Goal: Task Accomplishment & Management: Use online tool/utility

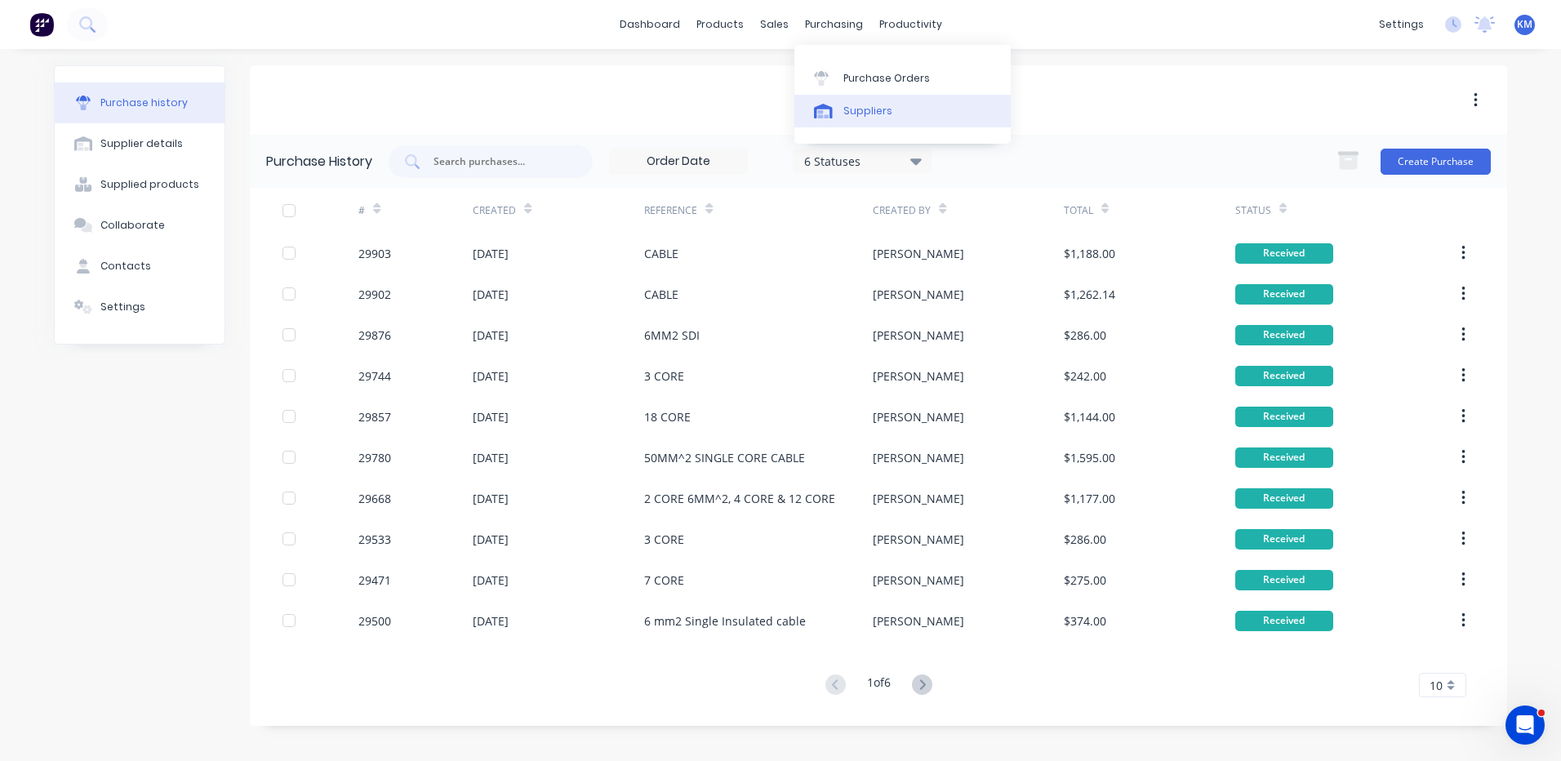
click at [823, 109] on icon at bounding box center [823, 111] width 19 height 15
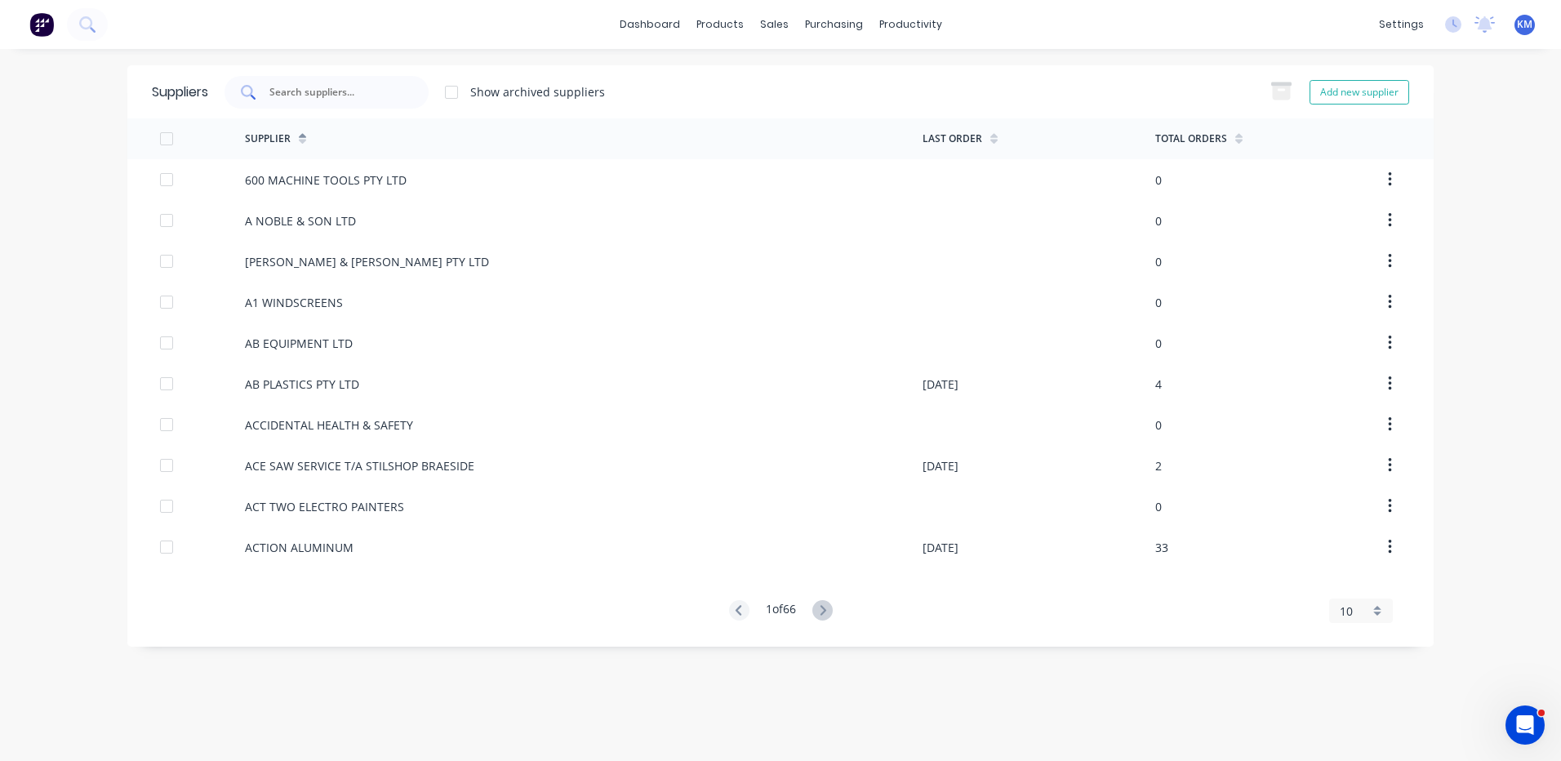
click at [347, 97] on input "text" at bounding box center [336, 92] width 136 height 16
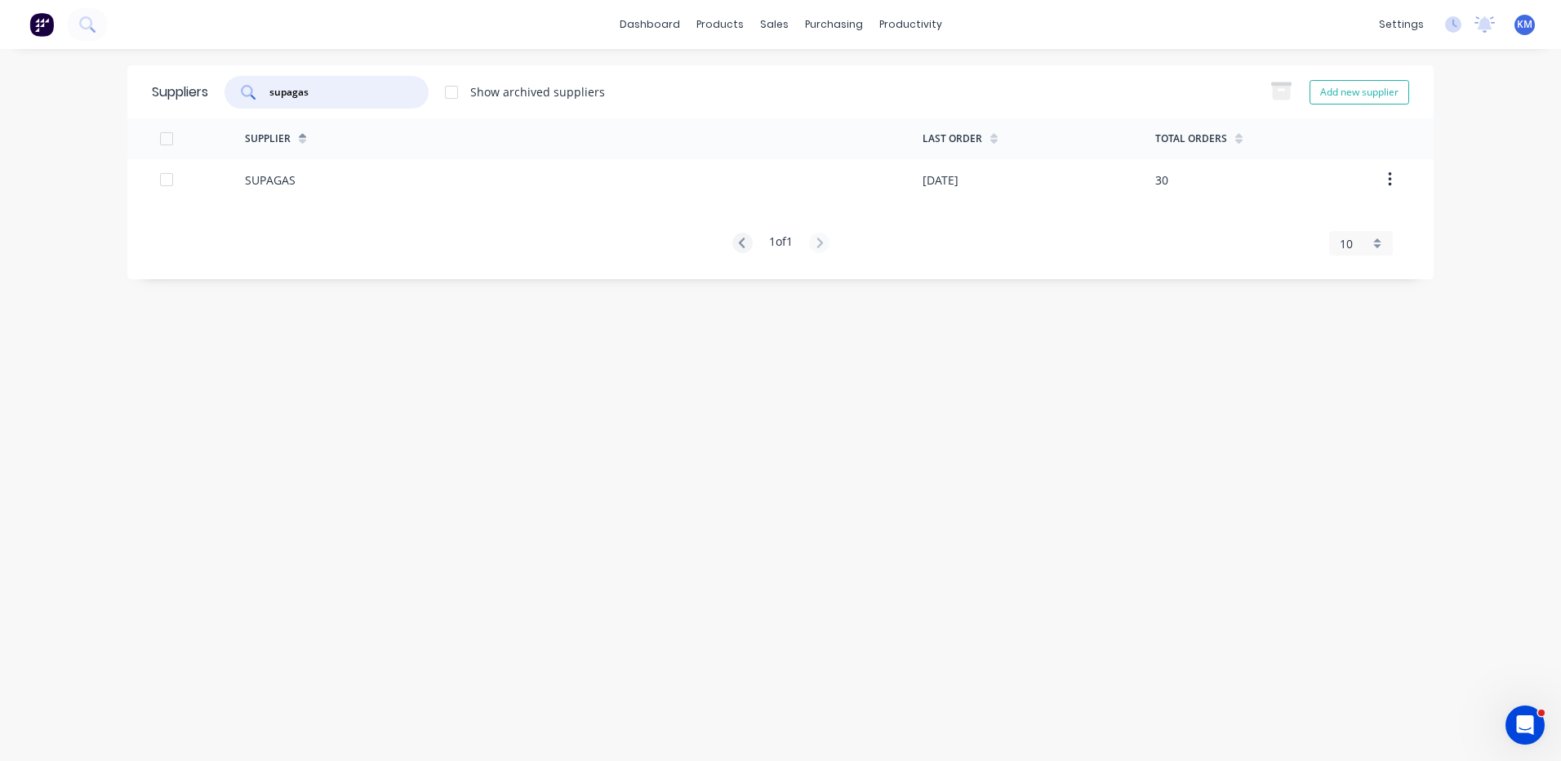
type input "supagas"
click at [552, 195] on div "SUPAGAS" at bounding box center [584, 179] width 678 height 41
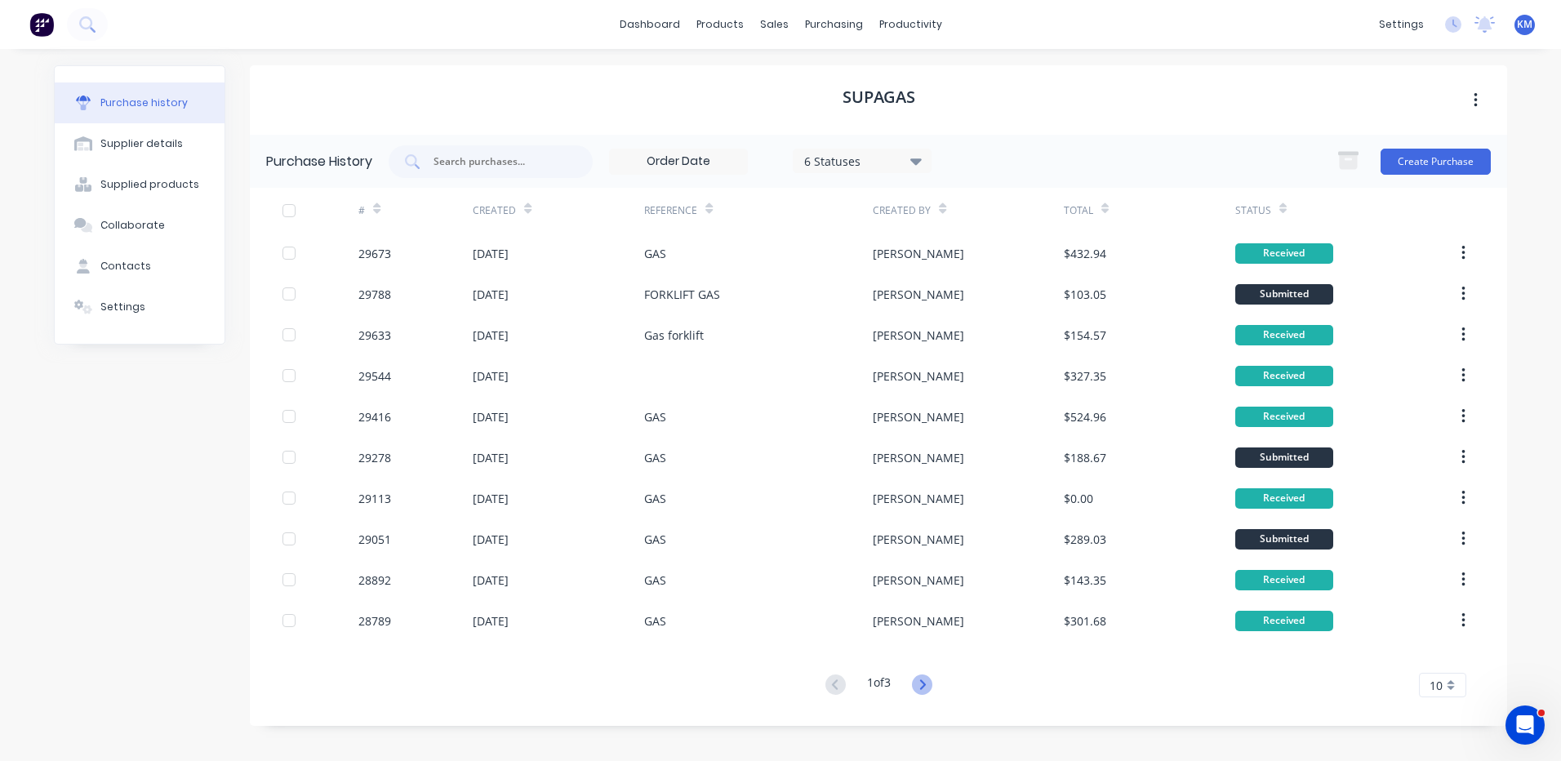
click at [931, 679] on icon at bounding box center [922, 684] width 20 height 20
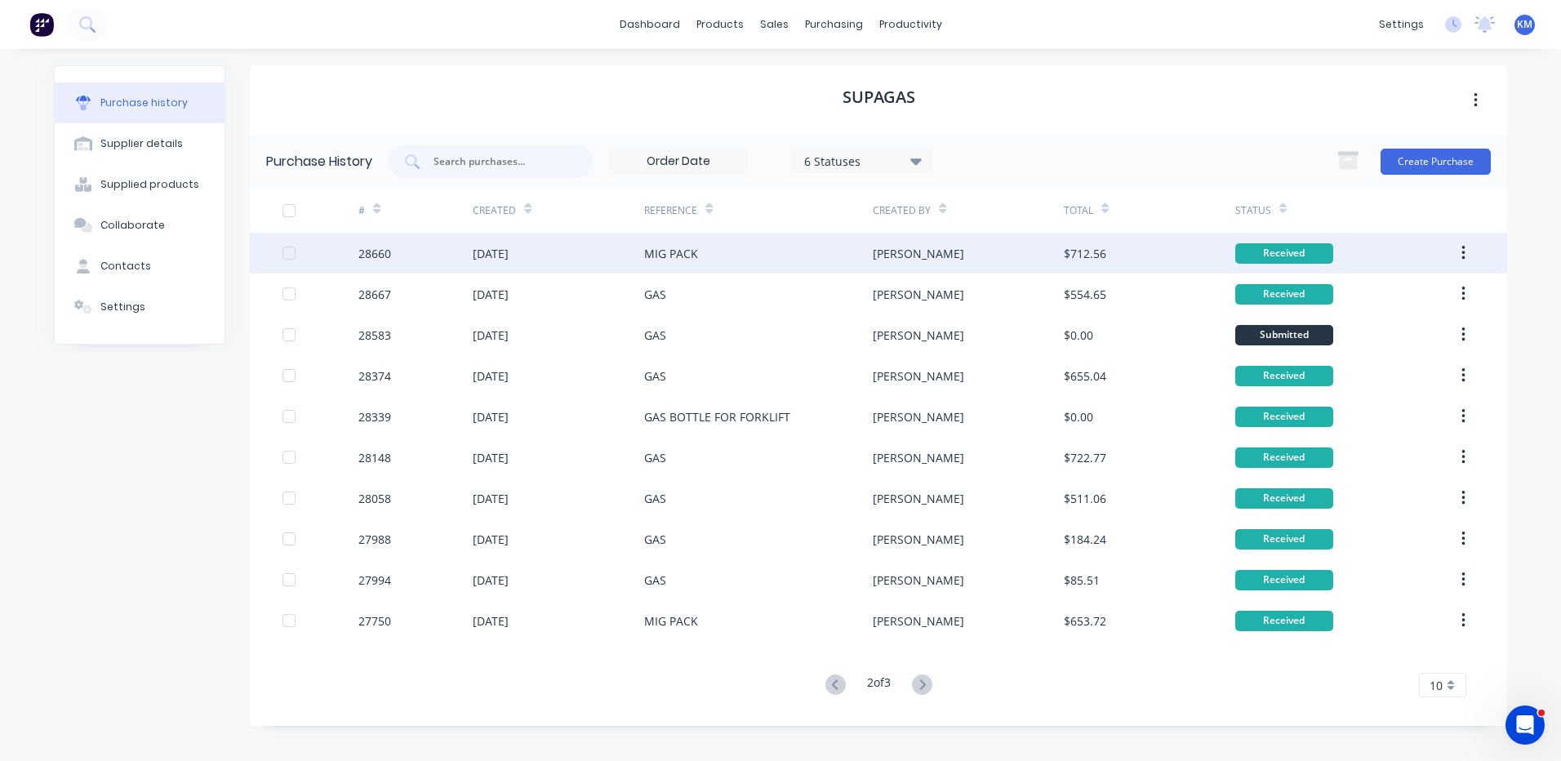
click at [883, 261] on div "[PERSON_NAME]" at bounding box center [918, 253] width 91 height 17
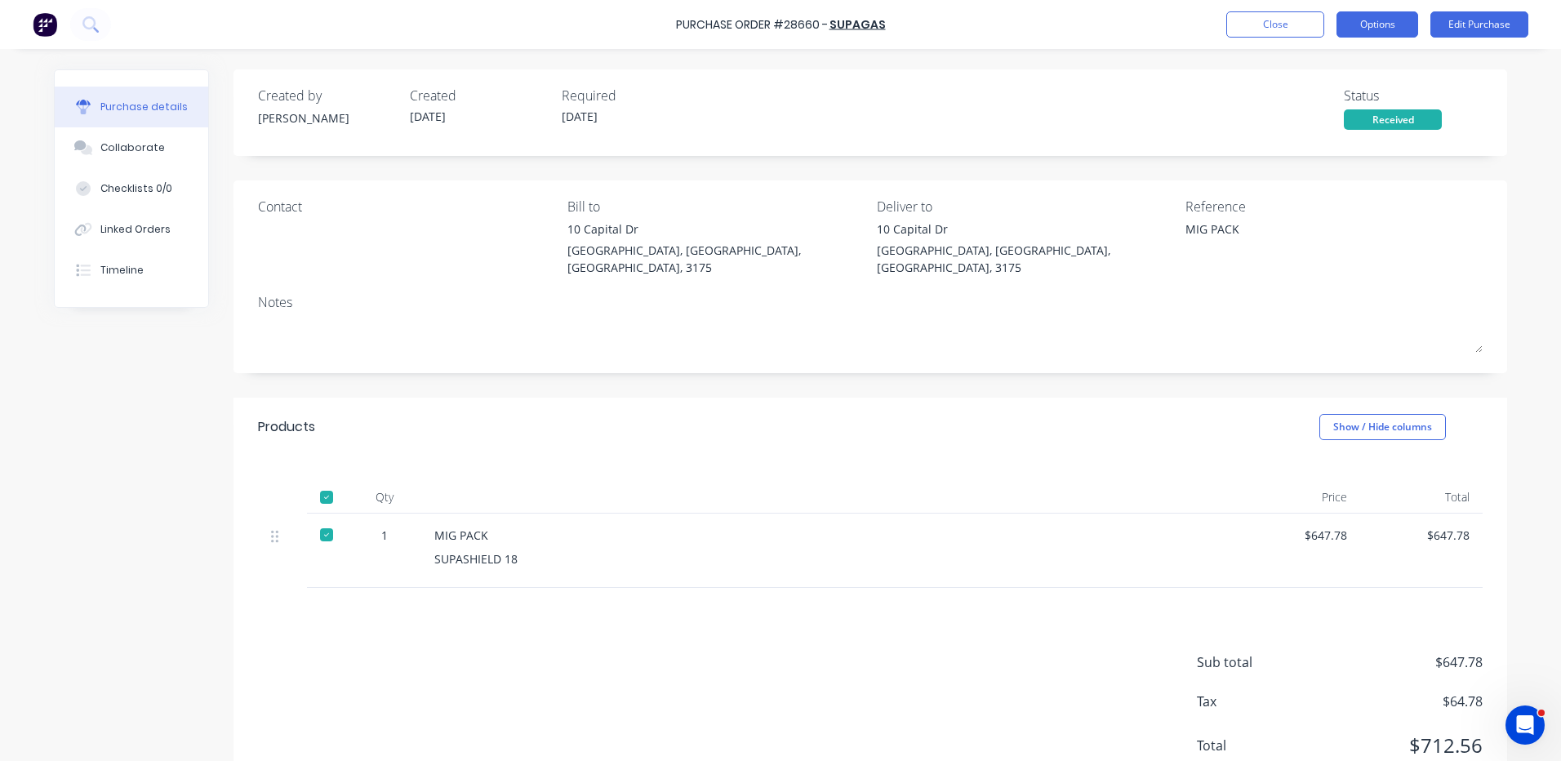
click at [1382, 22] on button "Options" at bounding box center [1378, 24] width 82 height 26
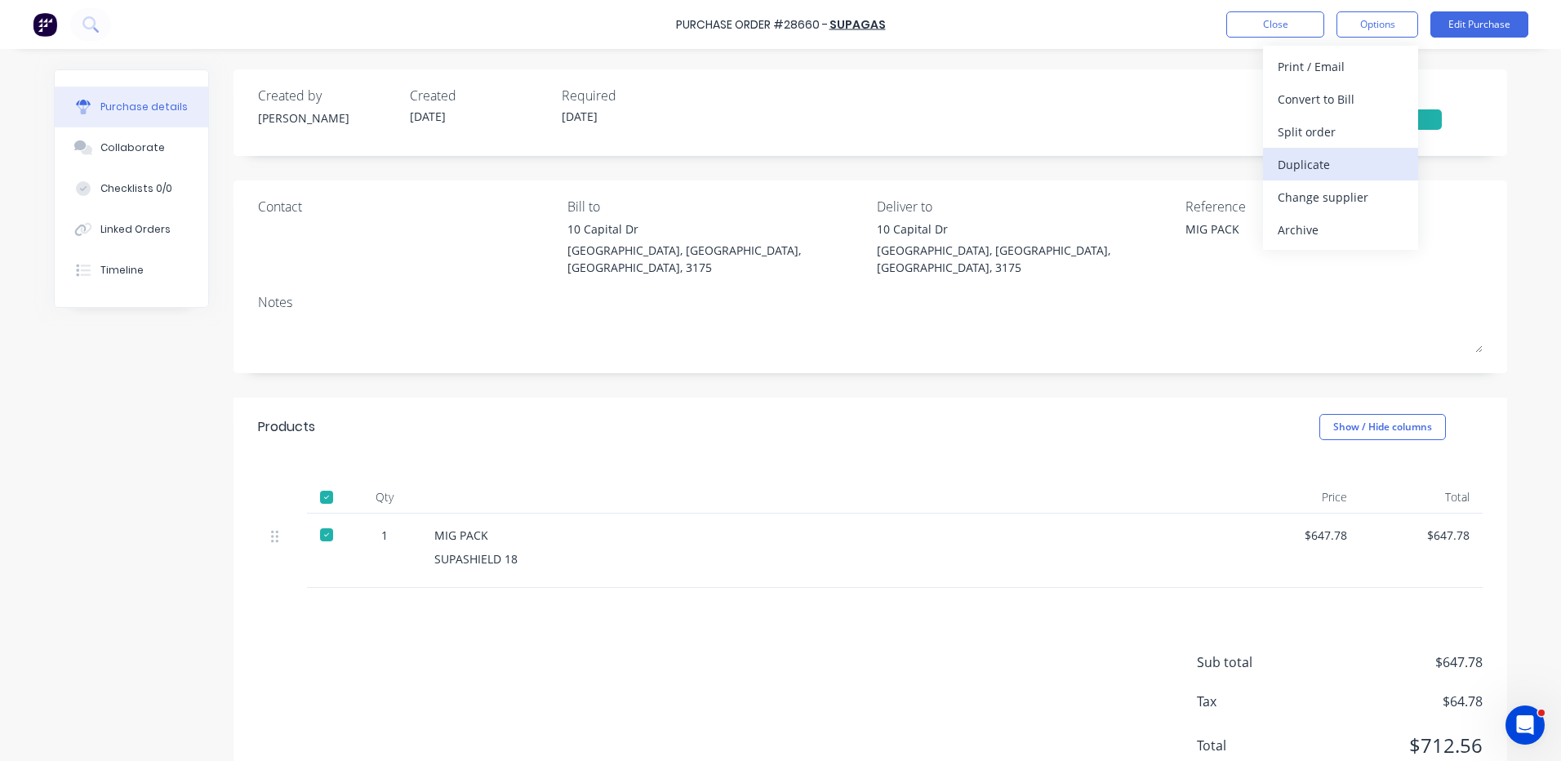
click at [1334, 157] on div "Duplicate" at bounding box center [1341, 165] width 126 height 24
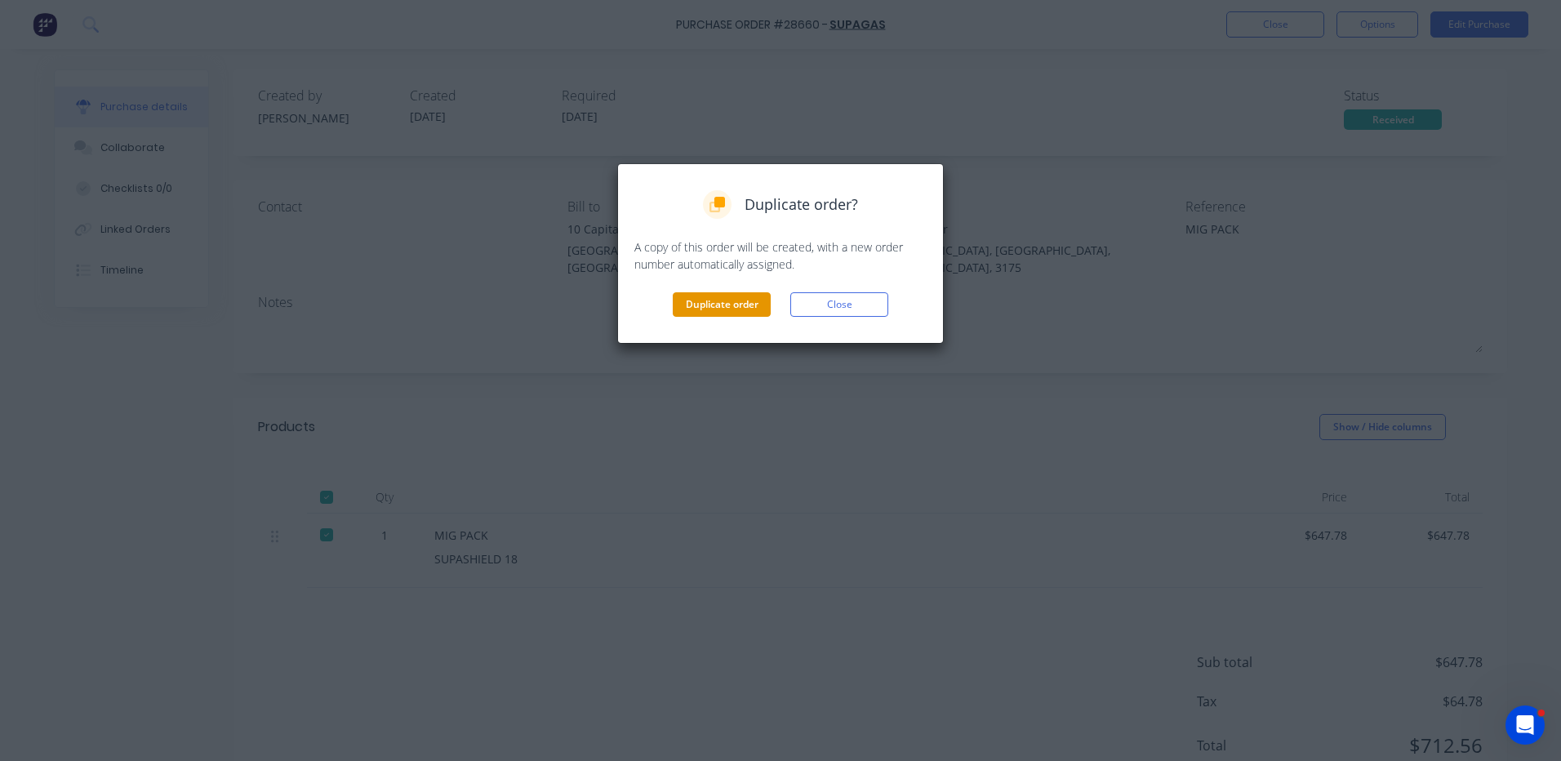
click at [693, 307] on button "Duplicate order" at bounding box center [722, 304] width 98 height 24
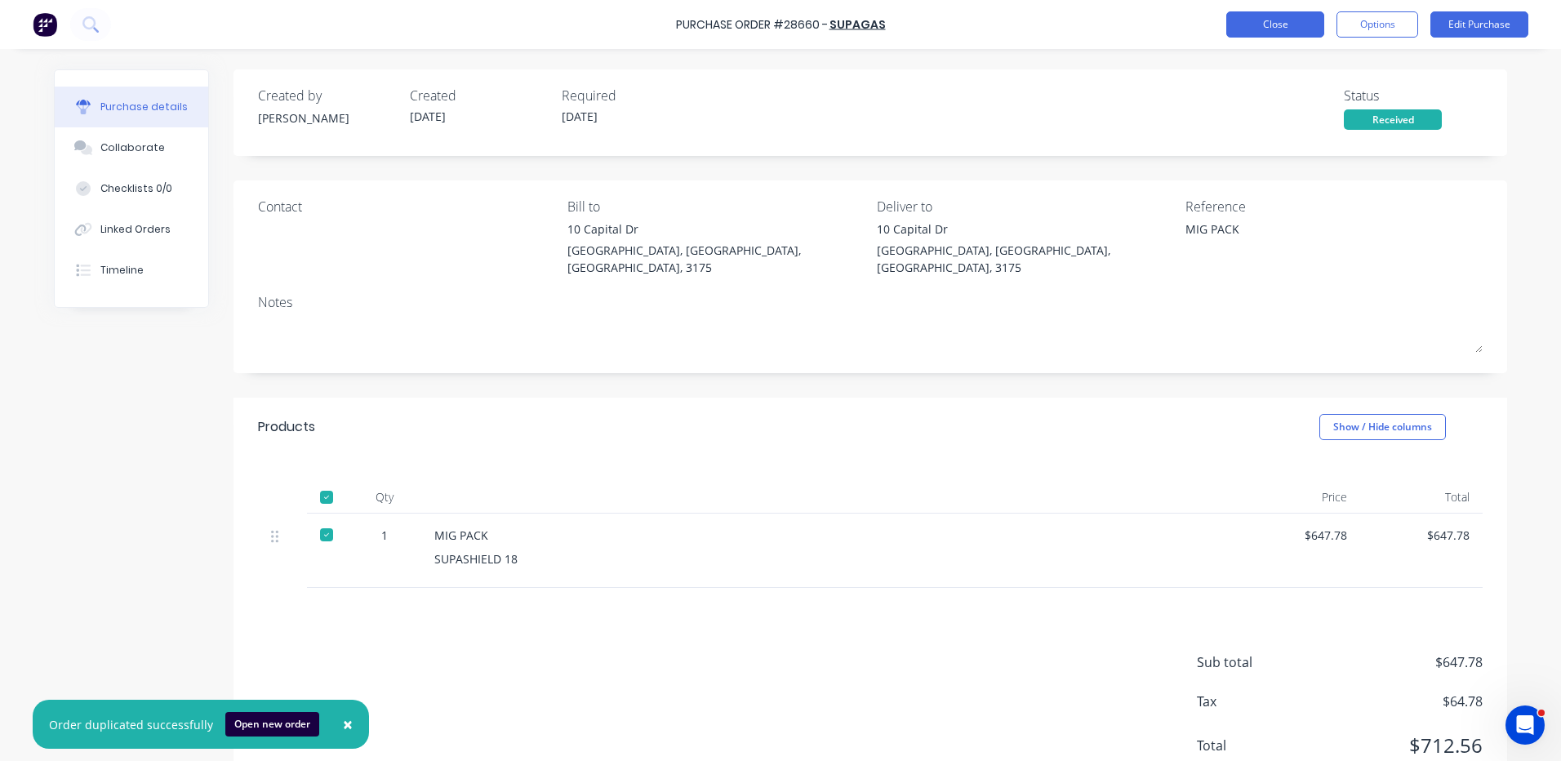
click at [1271, 16] on button "Close" at bounding box center [1275, 24] width 98 height 26
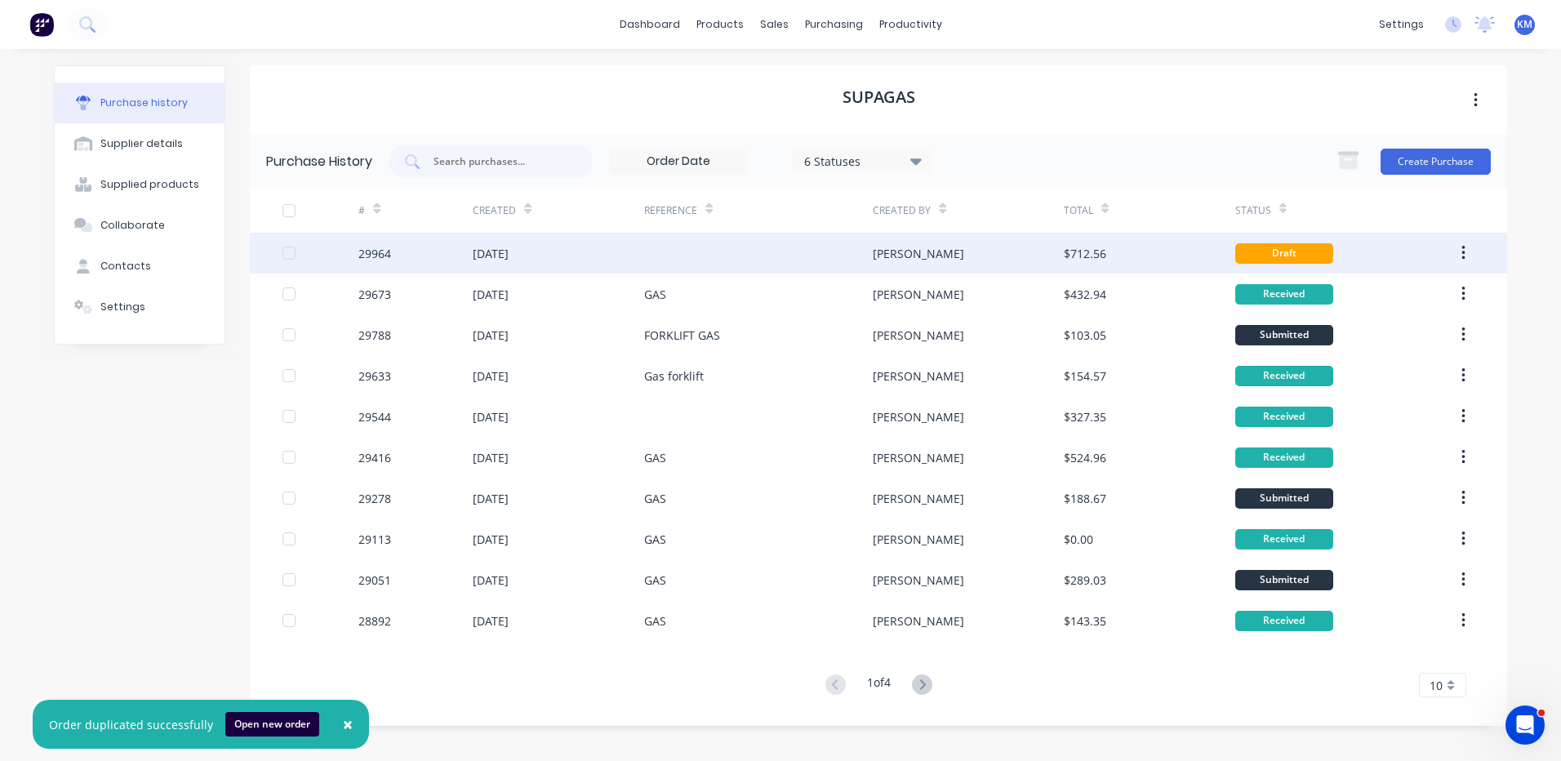
click at [566, 241] on div "[DATE]" at bounding box center [558, 253] width 171 height 41
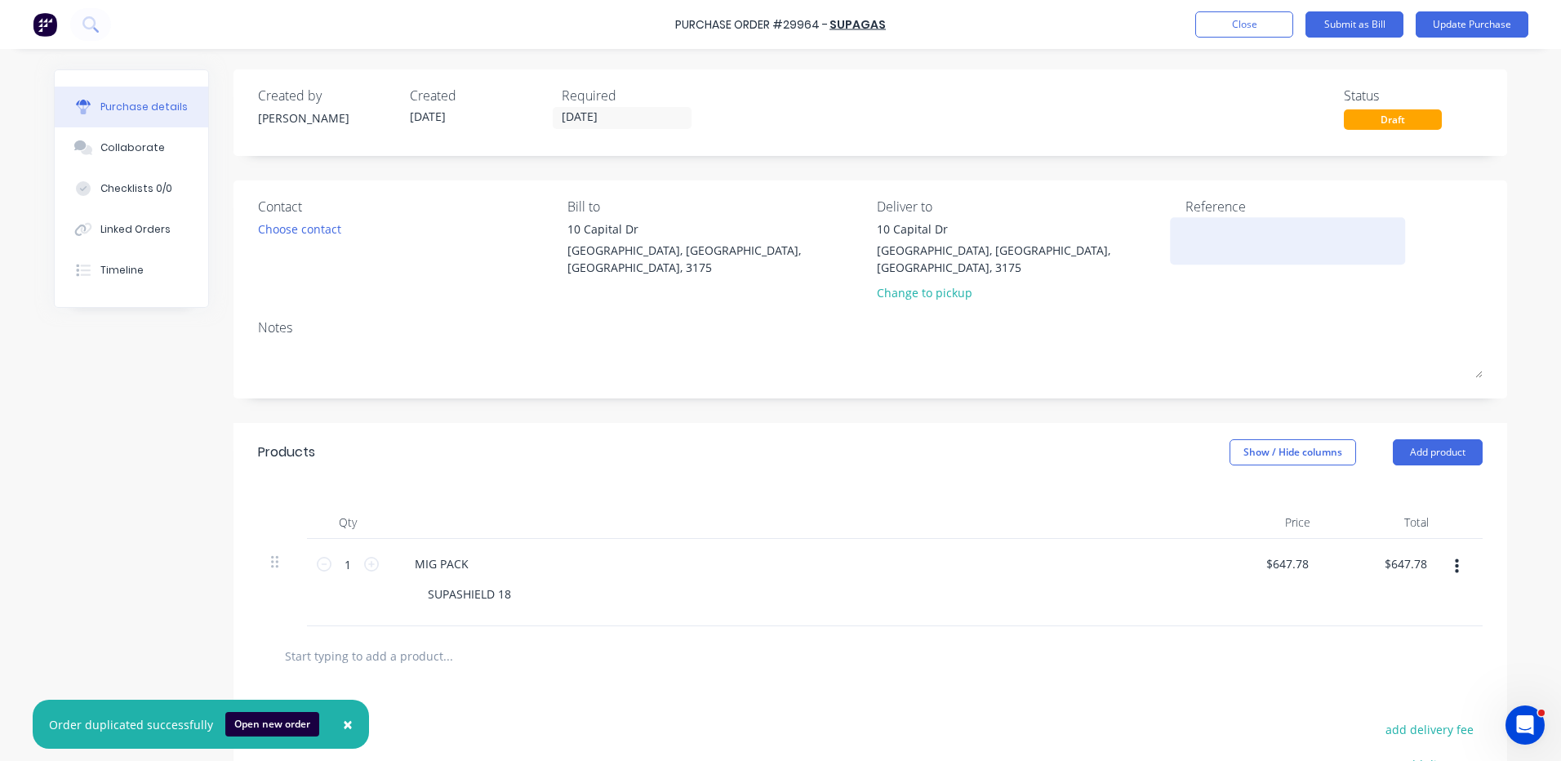
click at [1188, 225] on textarea at bounding box center [1288, 238] width 204 height 37
type textarea "x"
type textarea "M"
type textarea "x"
type textarea "MI"
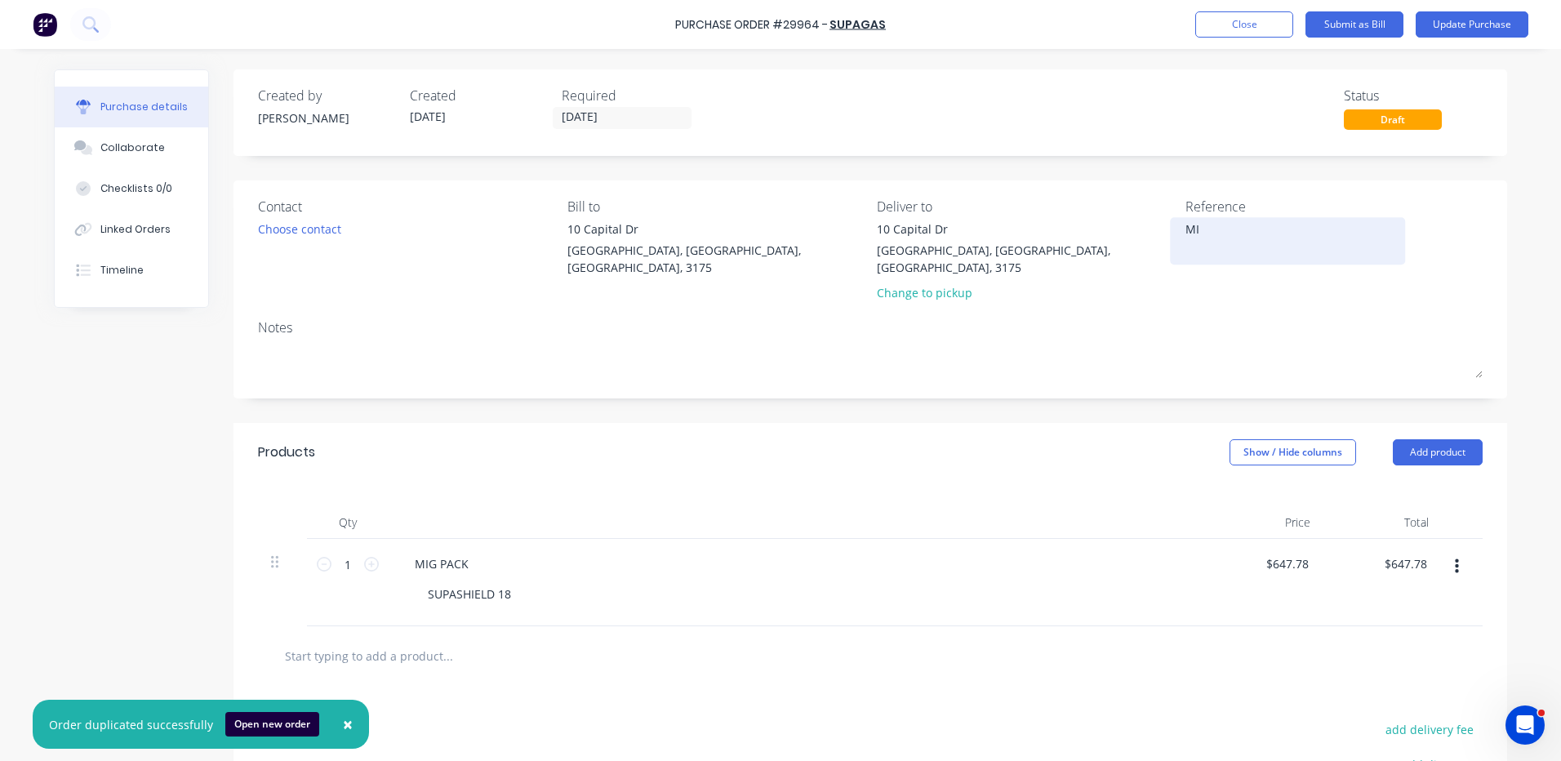
type textarea "x"
type textarea "MIG"
type textarea "x"
type textarea "MIG"
type textarea "x"
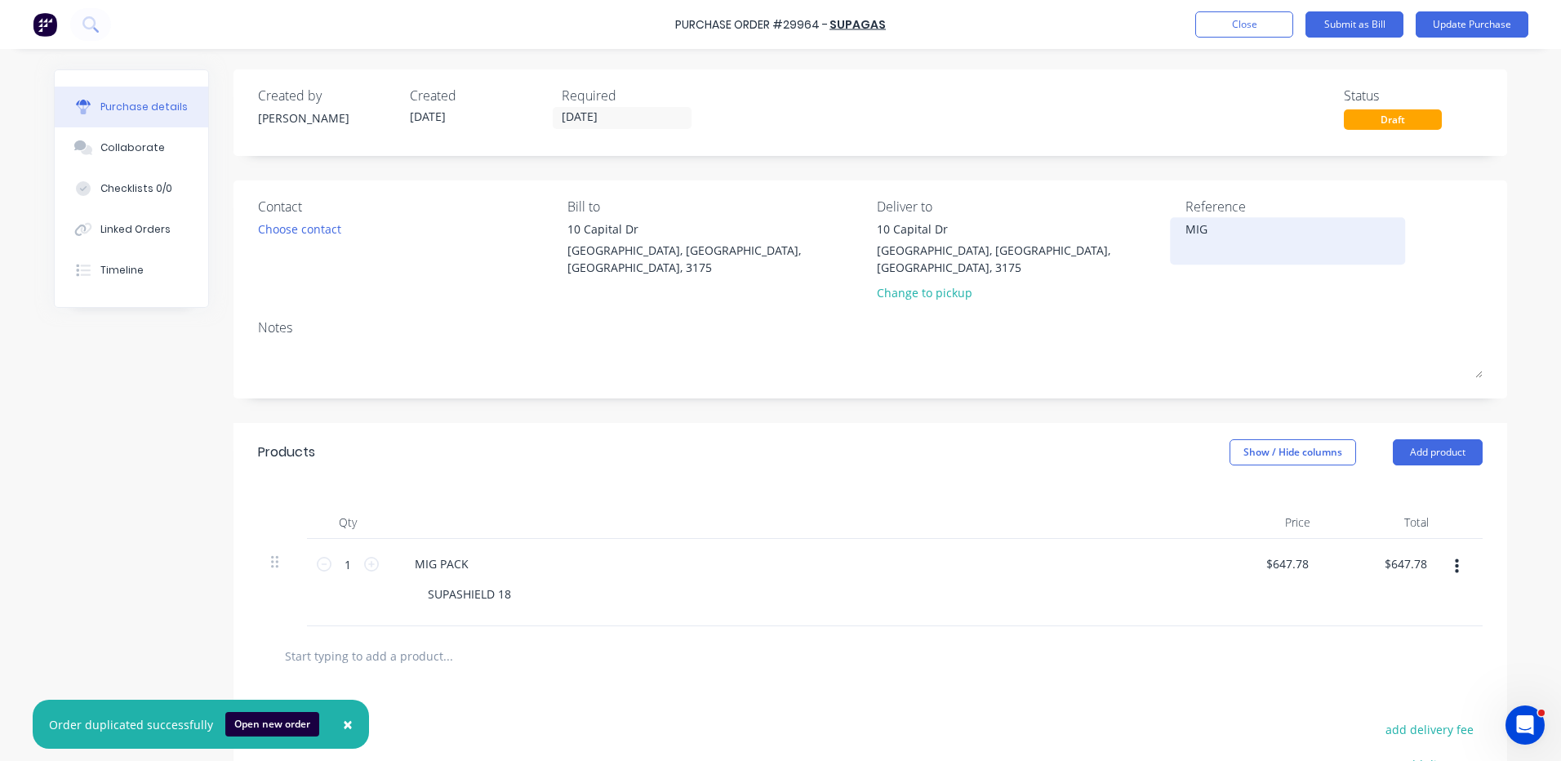
type textarea "MIG P"
type textarea "x"
type textarea "MIG PA"
type textarea "x"
type textarea "MIG PACK"
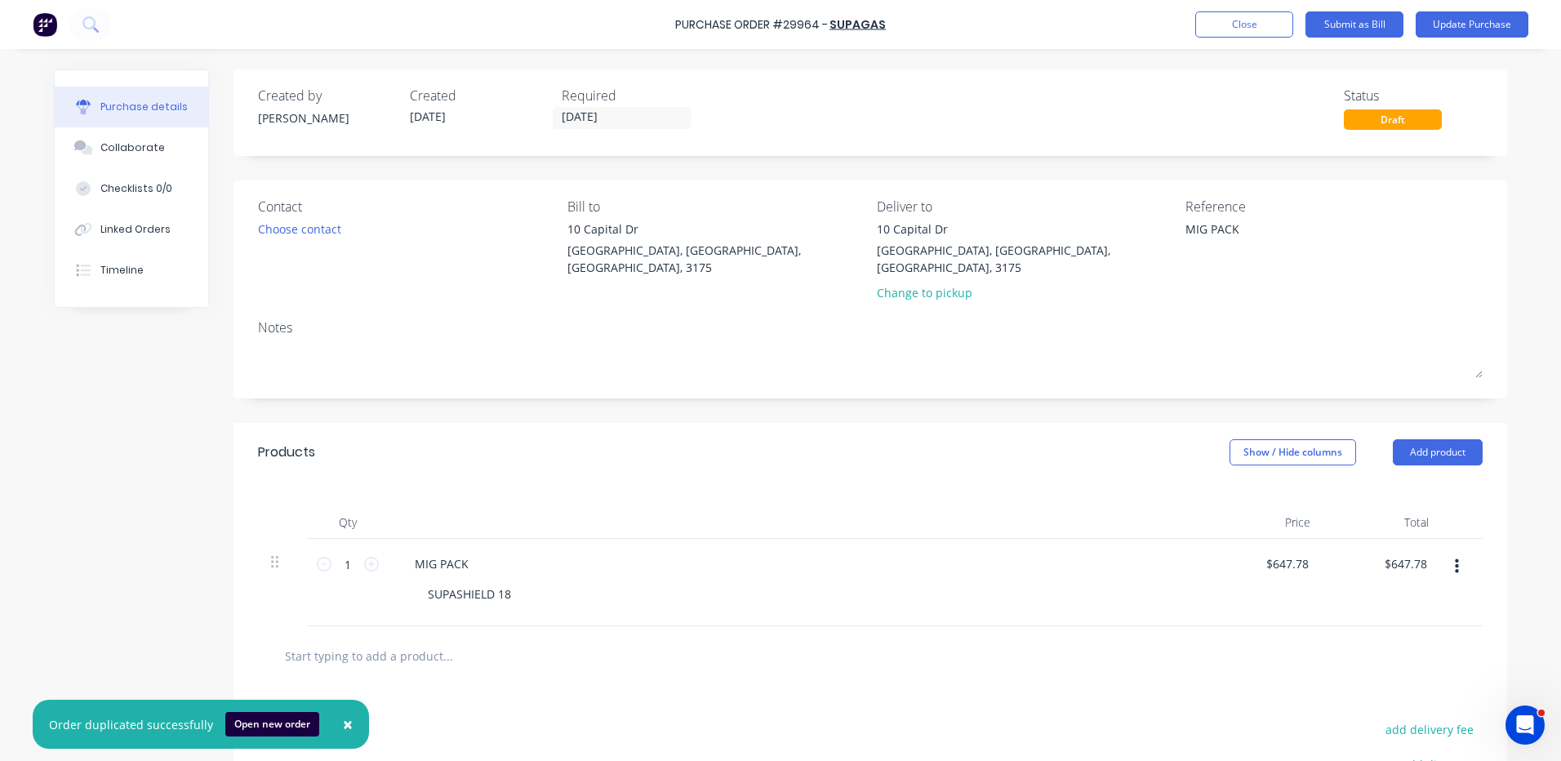
type textarea "x"
type textarea "MIG PACK"
type textarea "x"
type textarea "MIG PACK"
click at [1480, 25] on button "Update Purchase" at bounding box center [1472, 24] width 113 height 26
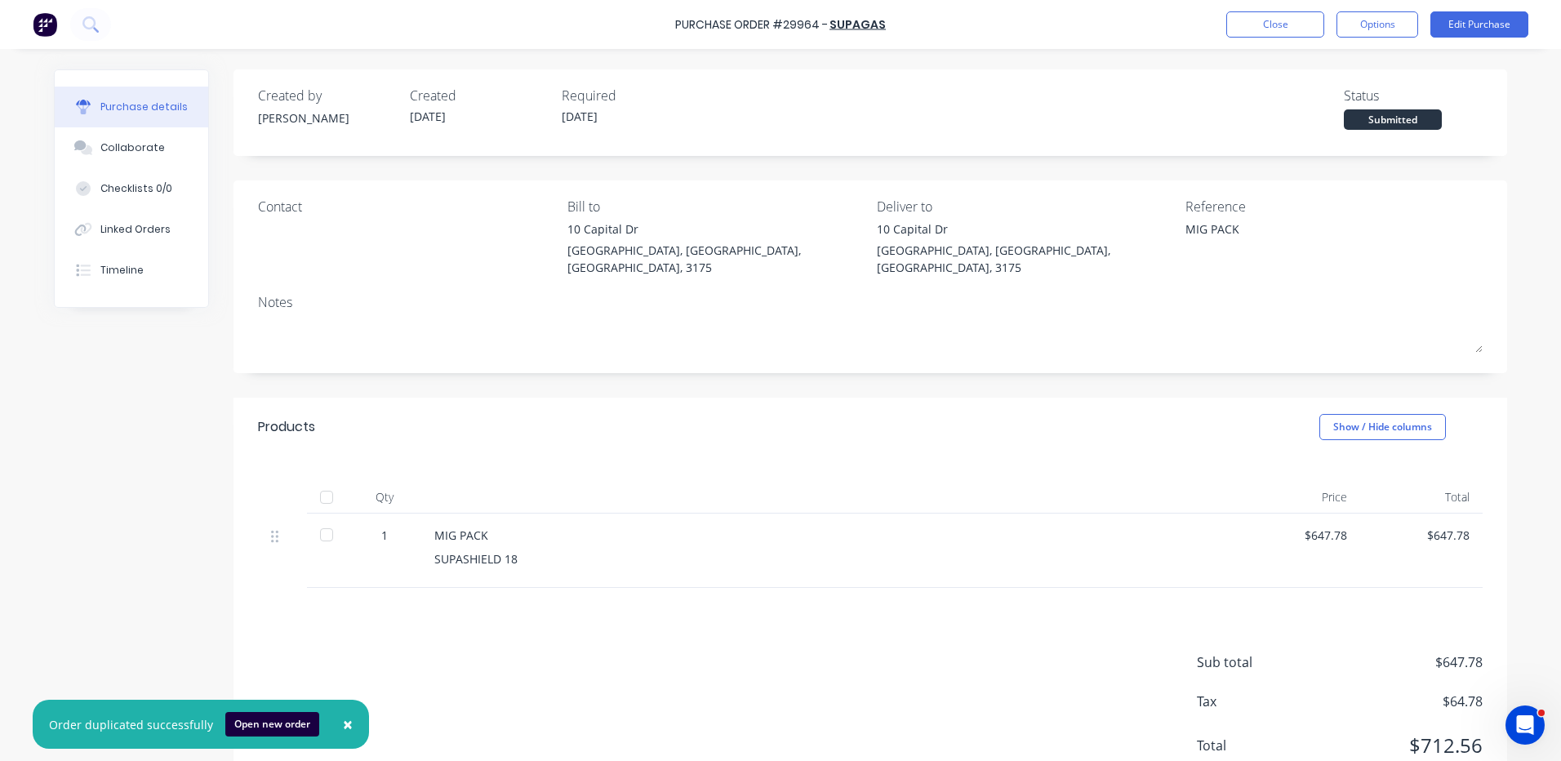
type textarea "x"
click at [1306, 14] on button "Close" at bounding box center [1275, 24] width 98 height 26
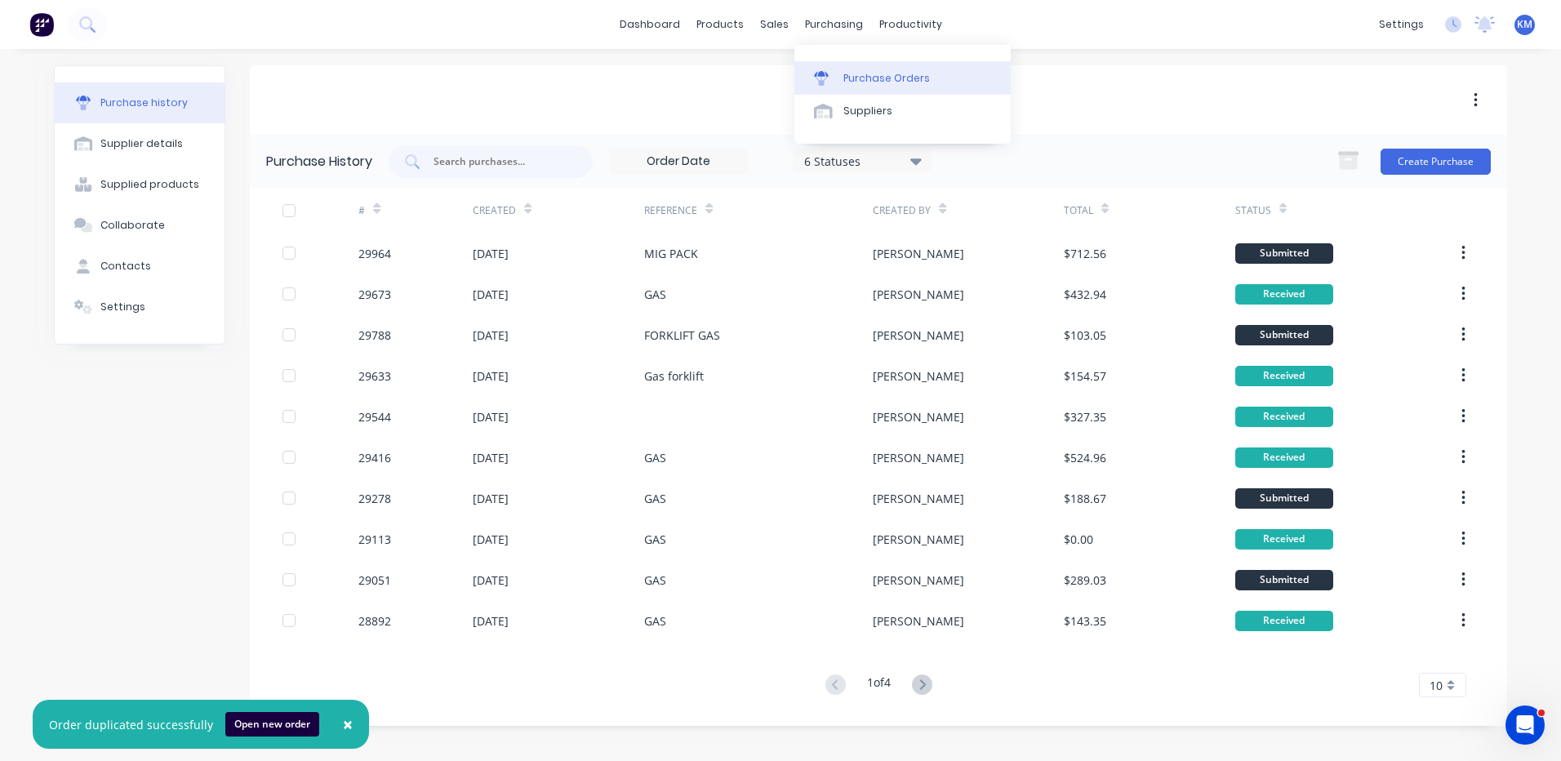
click at [844, 69] on link "Purchase Orders" at bounding box center [902, 77] width 216 height 33
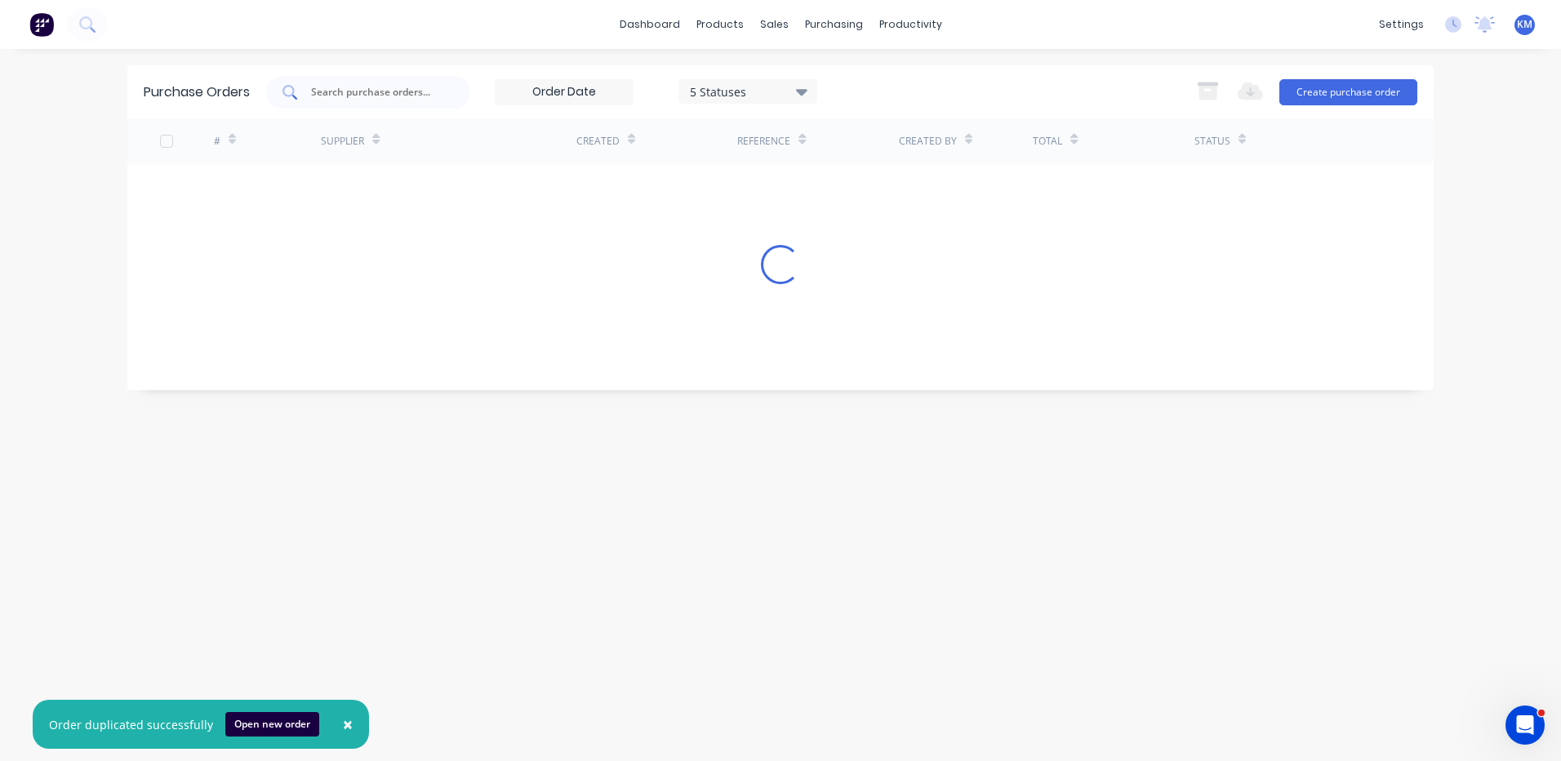
click at [364, 90] on input "text" at bounding box center [377, 92] width 136 height 16
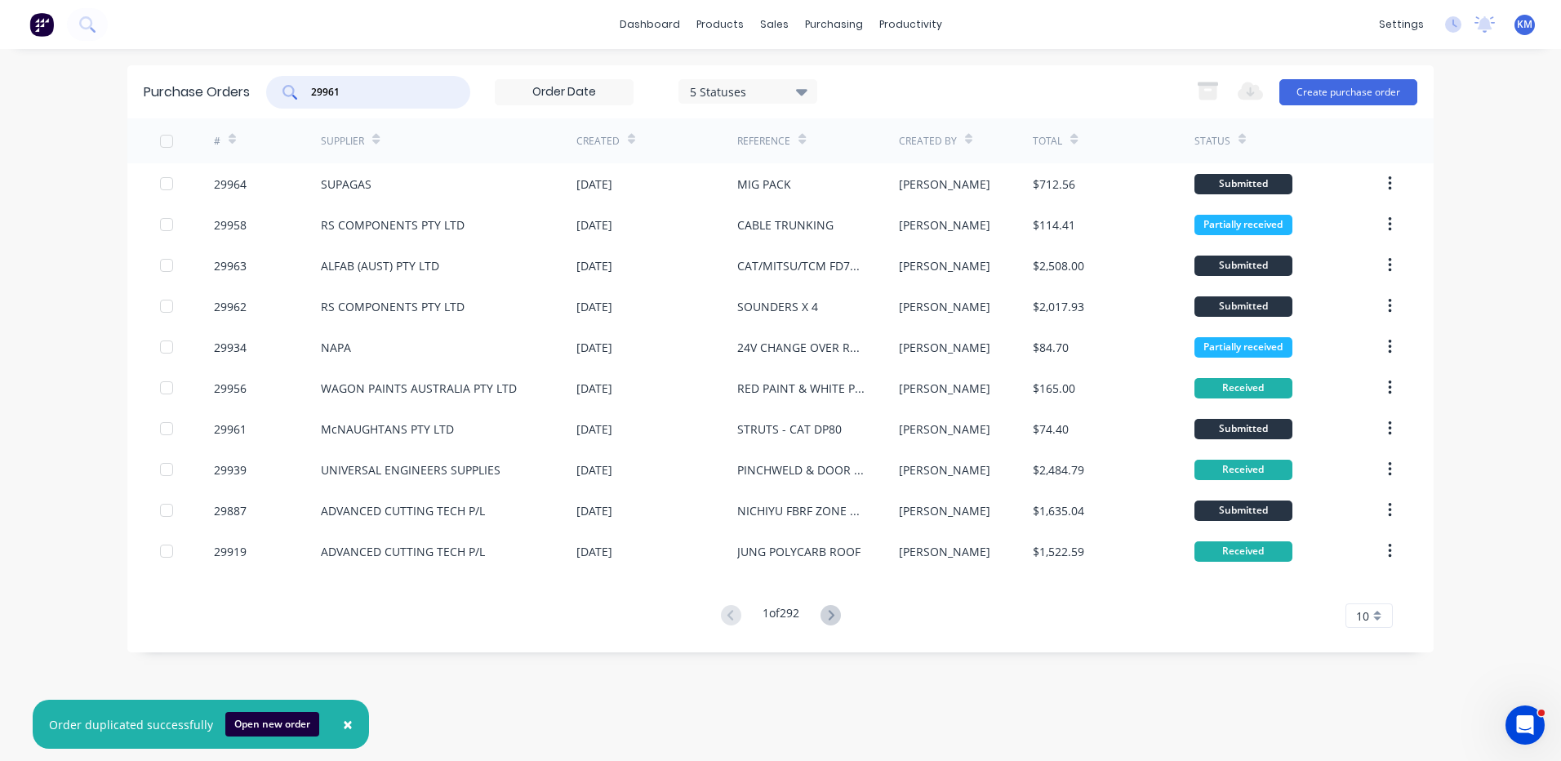
type input "29961"
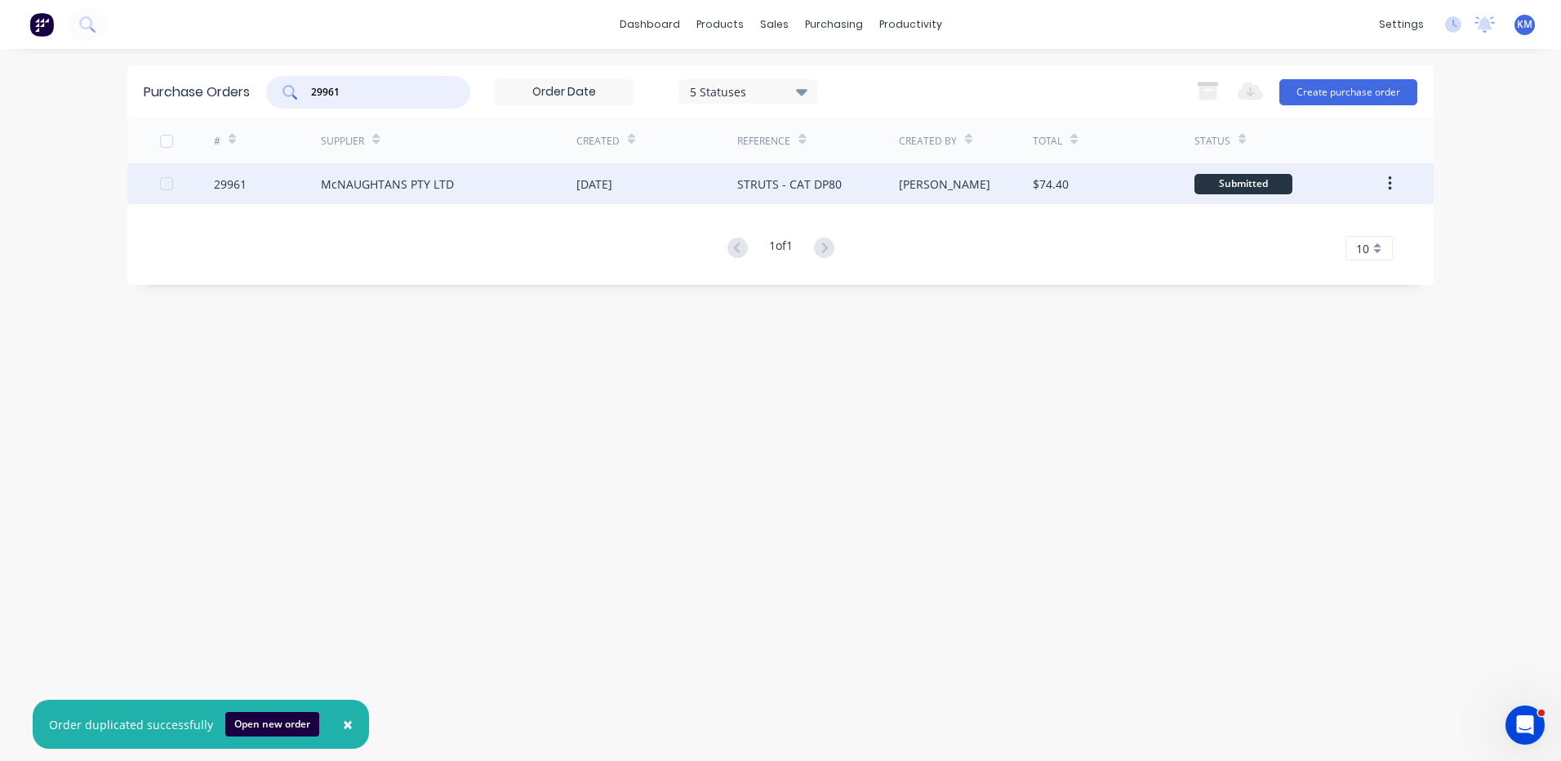
click at [505, 170] on div "McNAUGHTANS PTY LTD" at bounding box center [449, 183] width 256 height 41
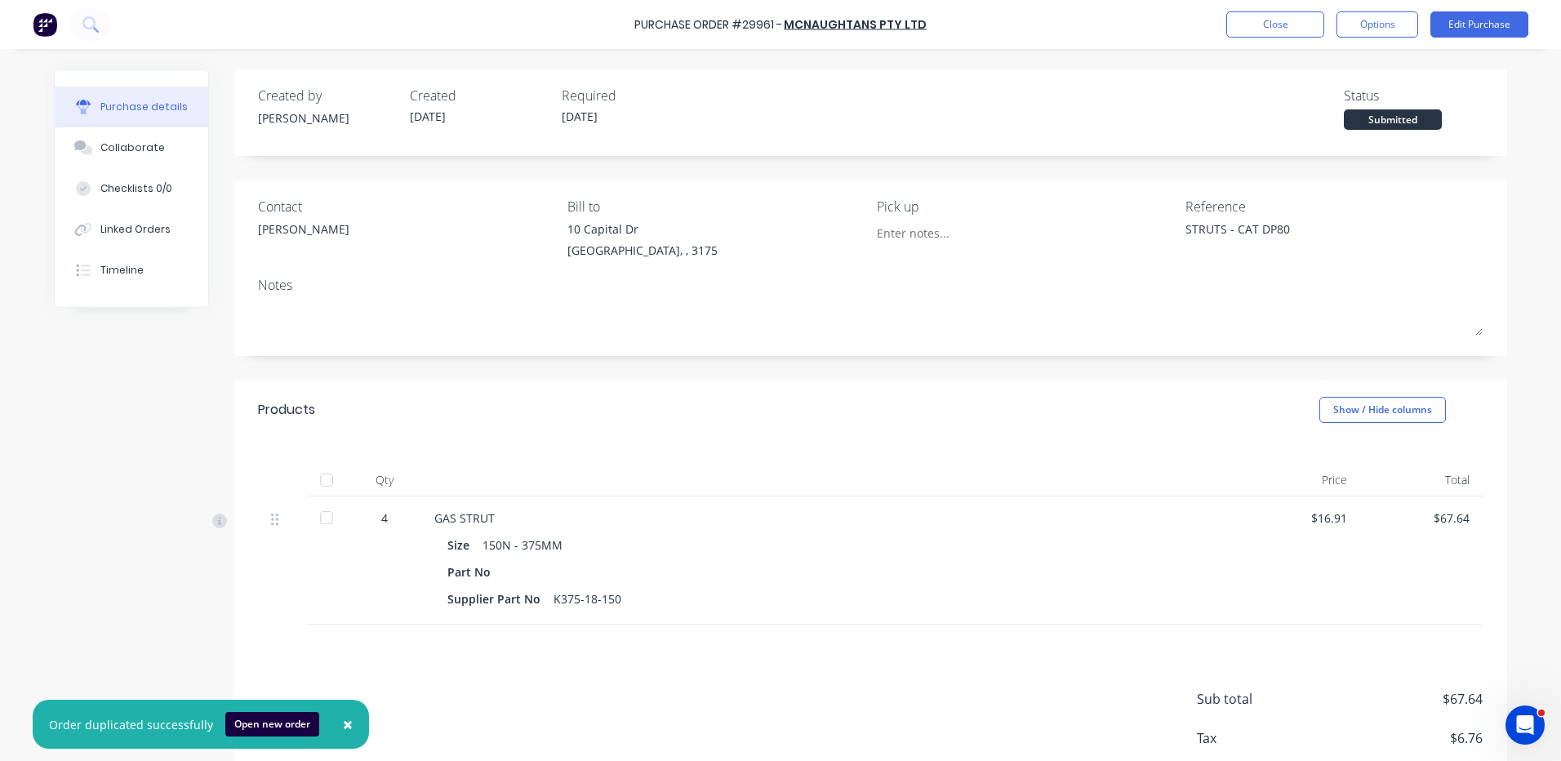
click at [324, 510] on div at bounding box center [326, 517] width 33 height 33
type textarea "x"
click at [1220, 27] on div "Purchase Order #29961 - McNAUGHTANS PTY LTD Close Options Edit Purchase" at bounding box center [780, 24] width 1561 height 49
click at [1241, 21] on button "Close" at bounding box center [1275, 24] width 98 height 26
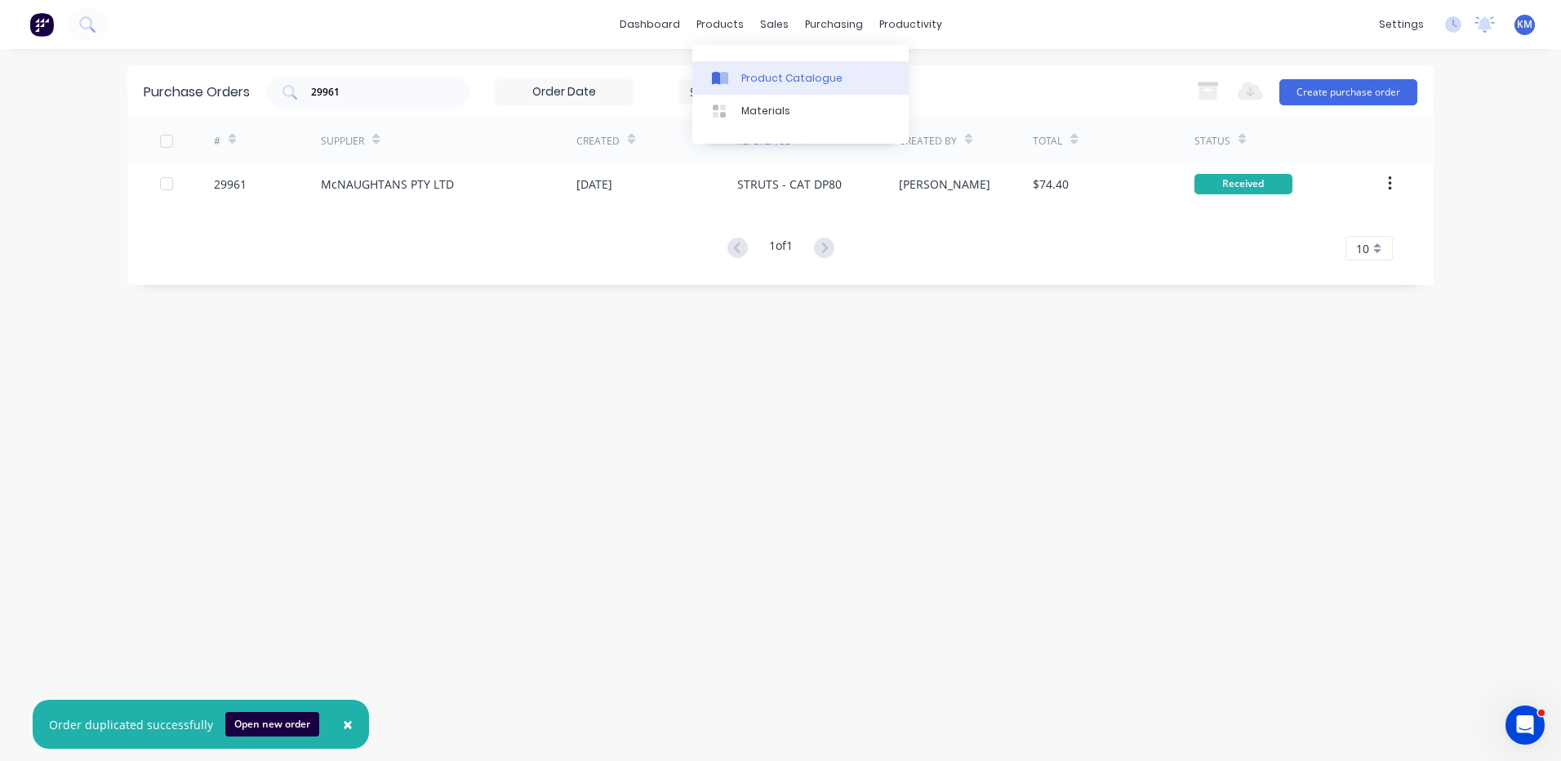
click at [730, 81] on div at bounding box center [724, 78] width 24 height 15
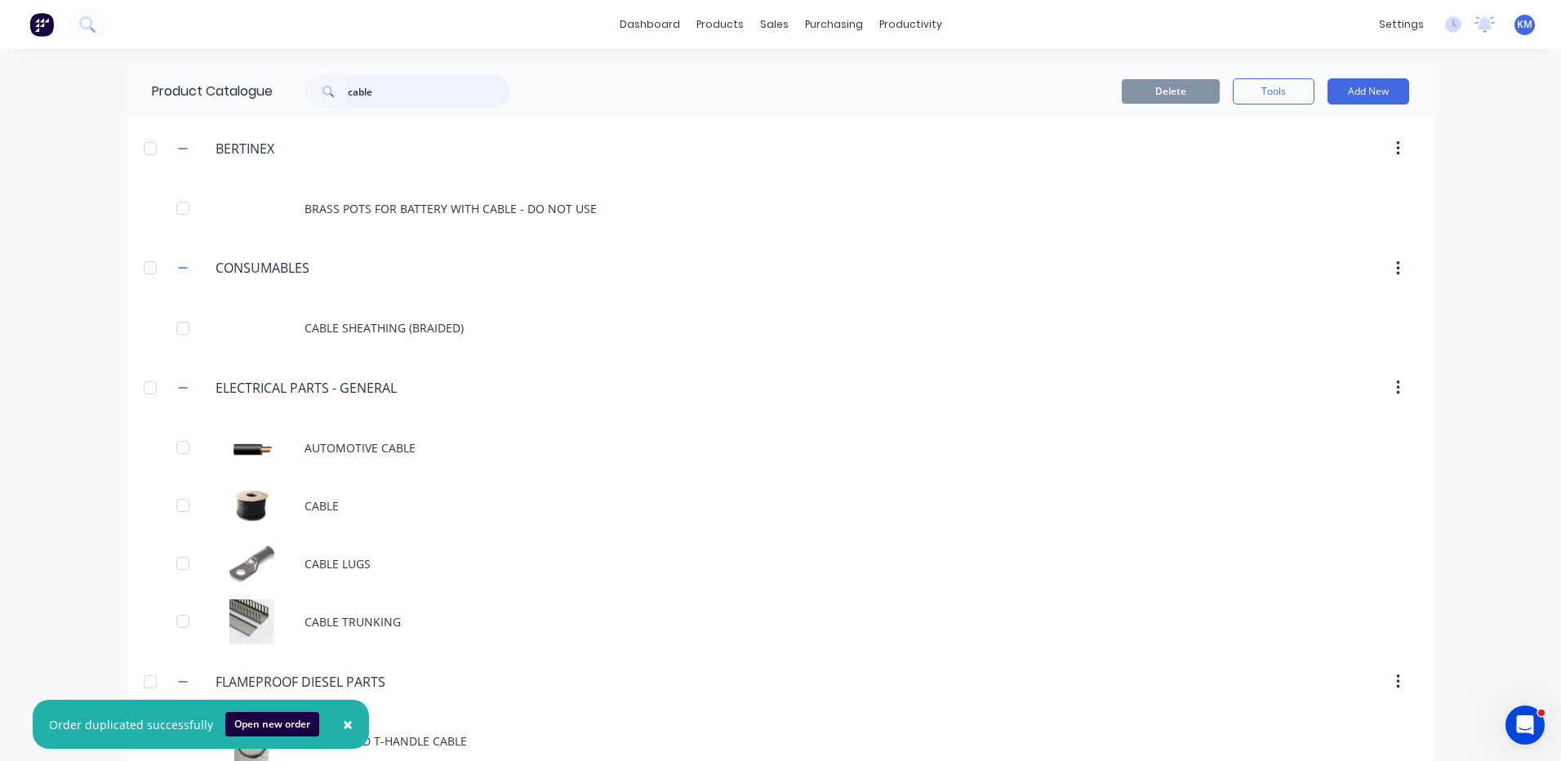
click at [381, 95] on input "cable" at bounding box center [429, 91] width 162 height 33
type input "c"
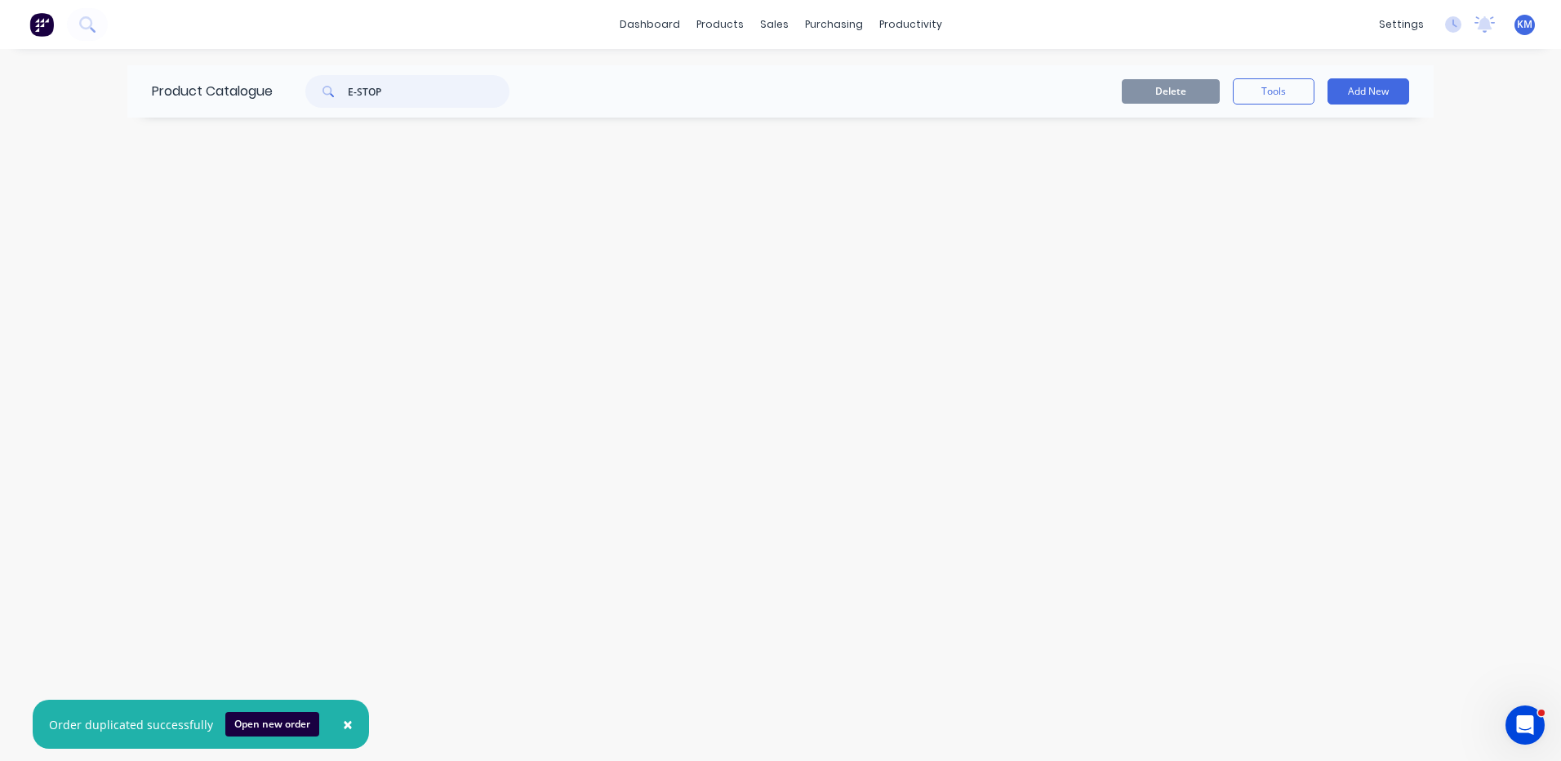
drag, startPoint x: 431, startPoint y: 105, endPoint x: 347, endPoint y: 94, distance: 84.8
click at [347, 94] on div "E-STOP" at bounding box center [407, 91] width 204 height 33
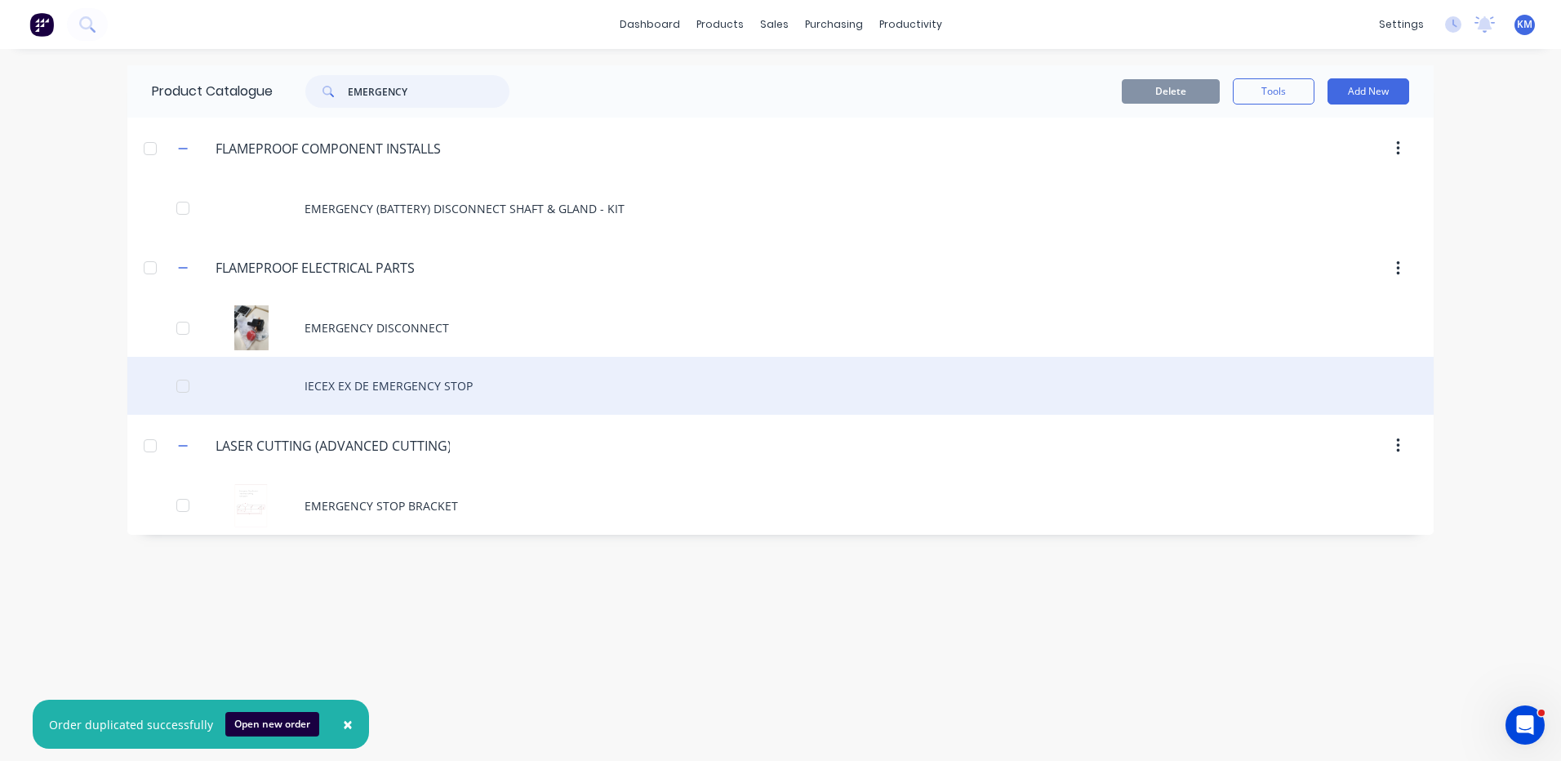
type input "EMERGENCY"
click at [484, 389] on div "IECEX EX DE EMERGENCY STOP" at bounding box center [780, 386] width 1306 height 58
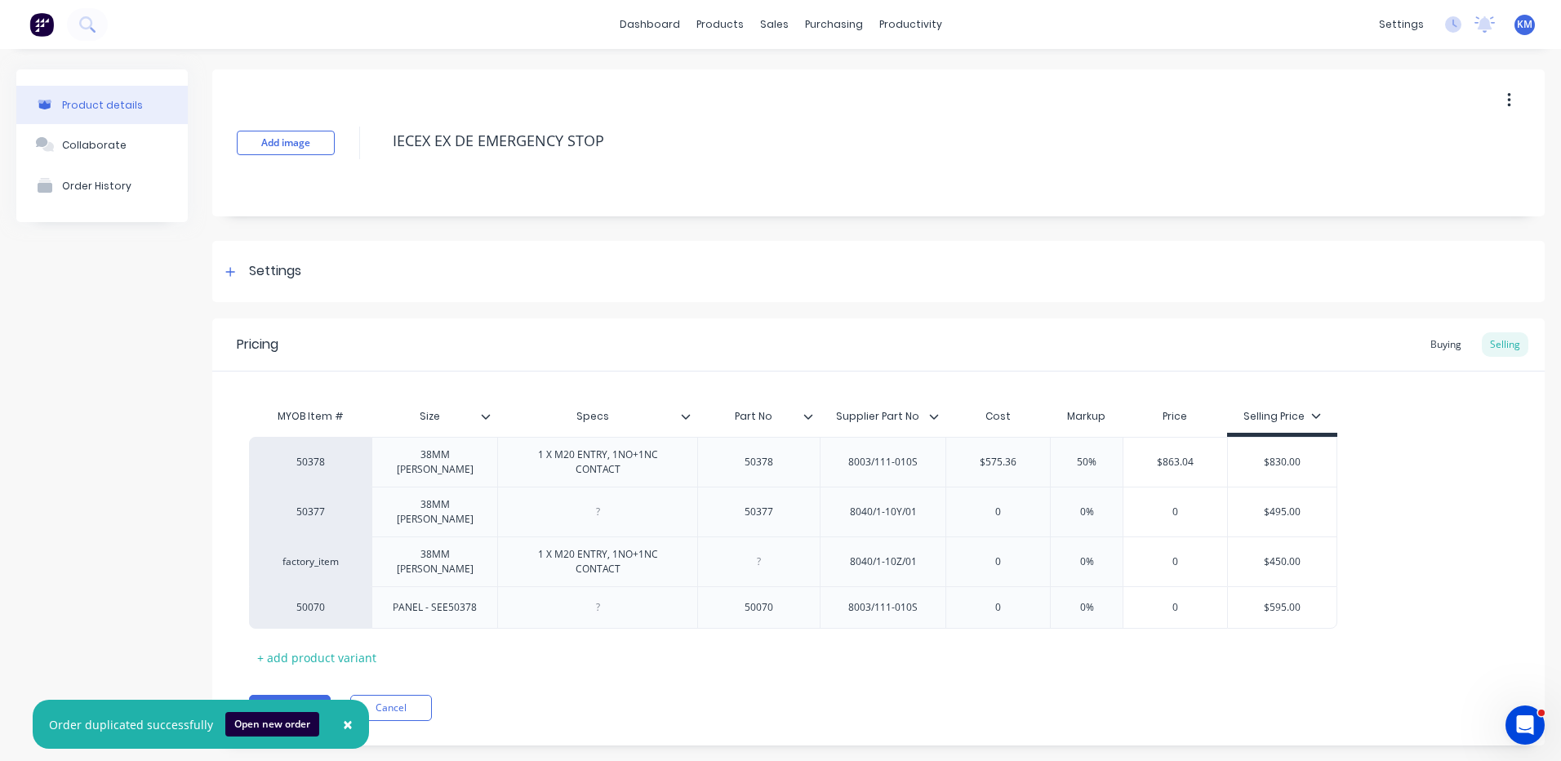
type textarea "x"
click at [346, 724] on button "×" at bounding box center [348, 724] width 42 height 39
